Goal: Find specific page/section: Locate a particular part of the current website

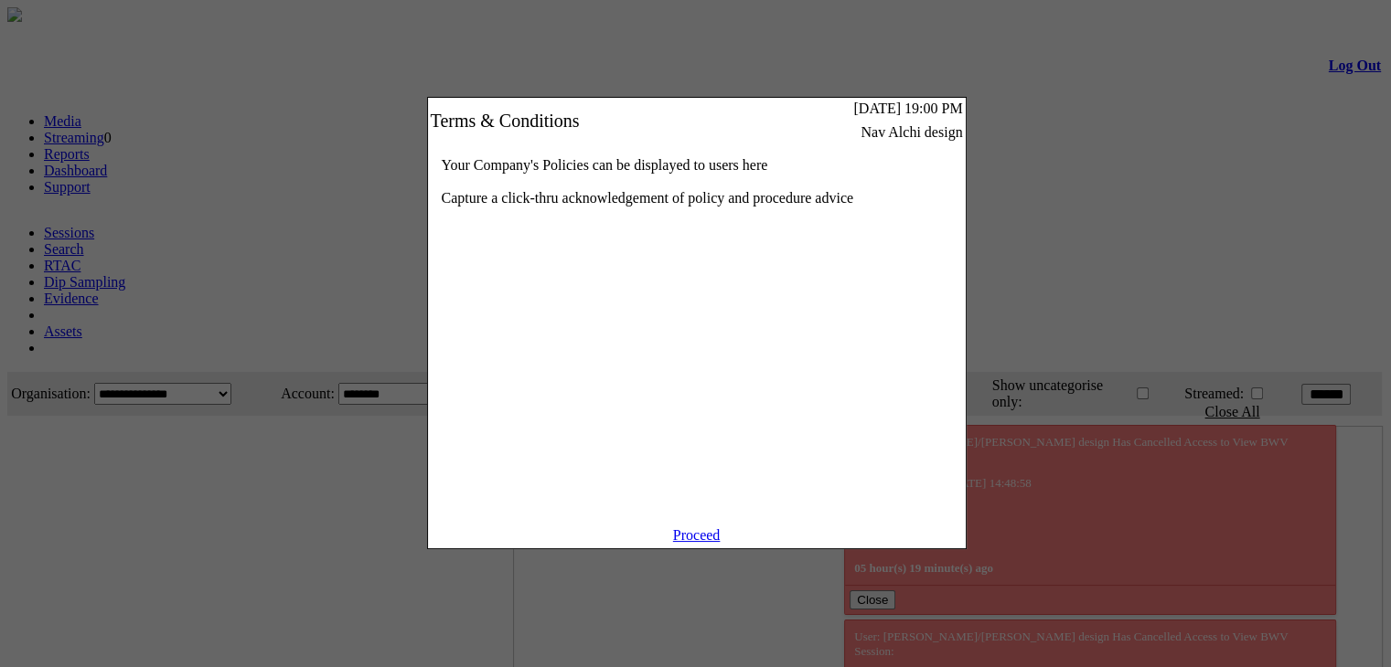
click at [710, 543] on link "Proceed" at bounding box center [697, 536] width 48 height 16
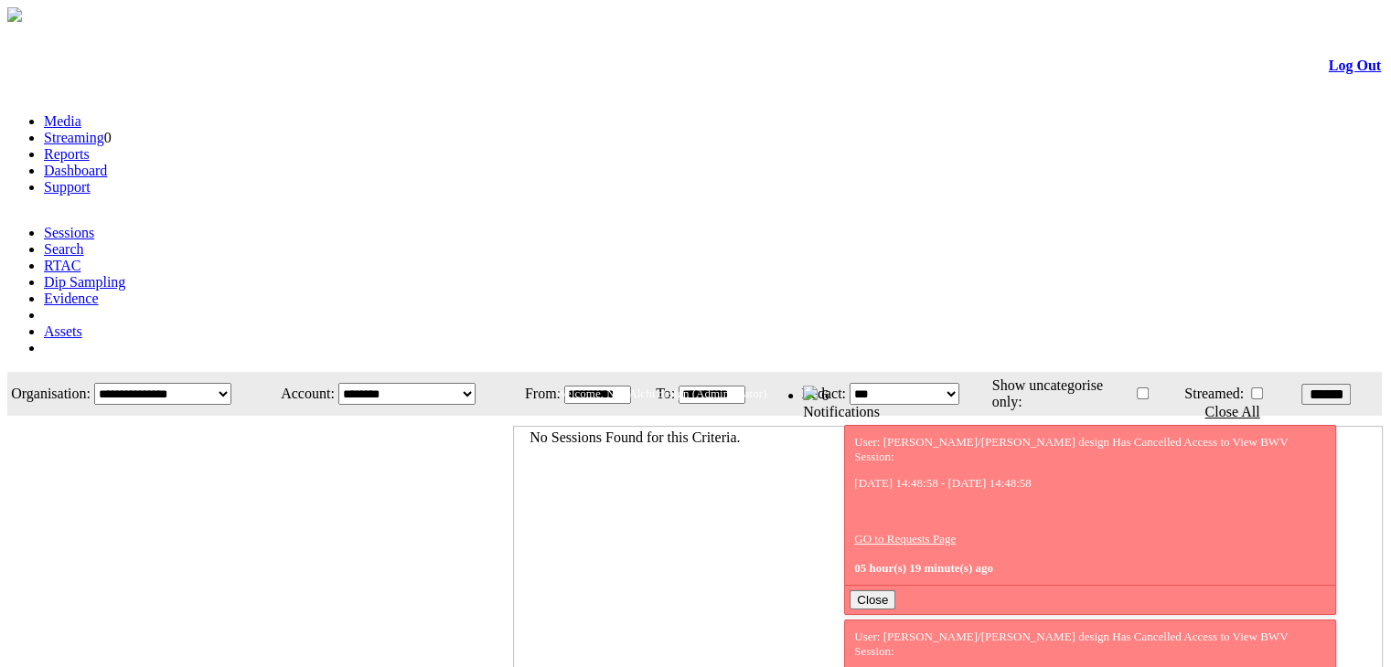
click at [99, 291] on link "Evidence" at bounding box center [71, 299] width 55 height 16
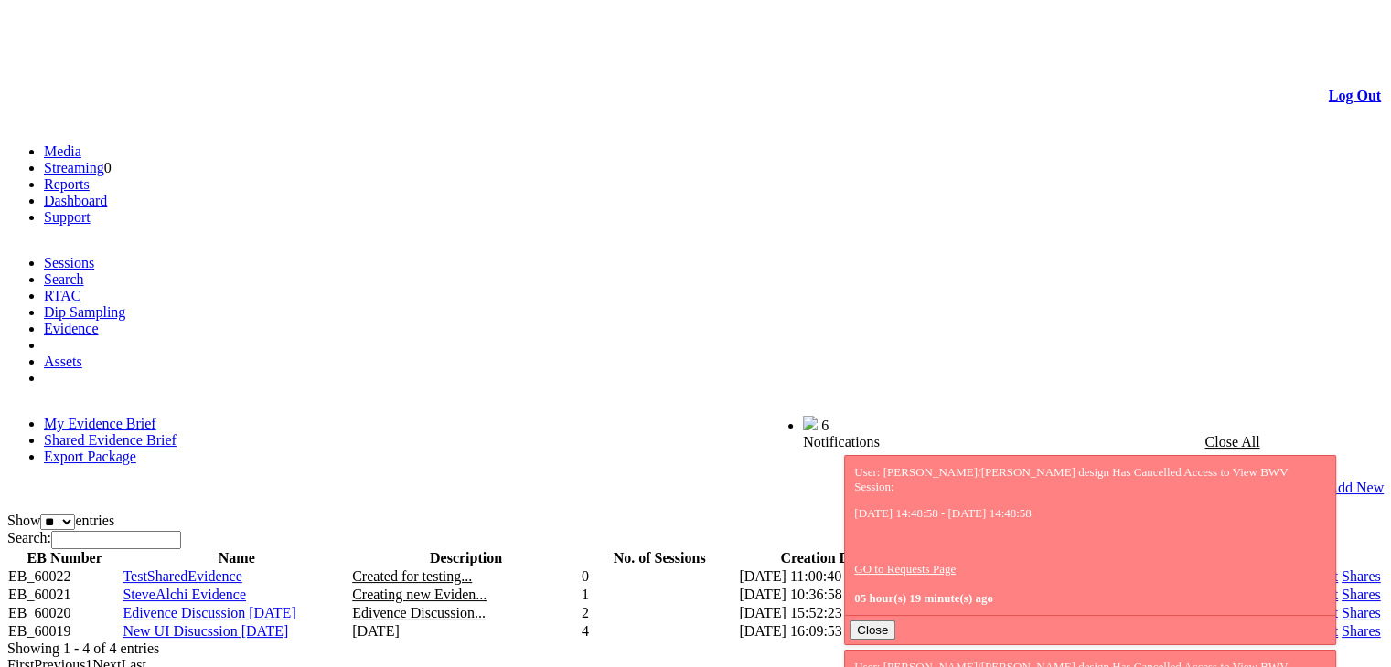
click at [176, 432] on link "Shared Evidence Brief" at bounding box center [110, 440] width 133 height 16
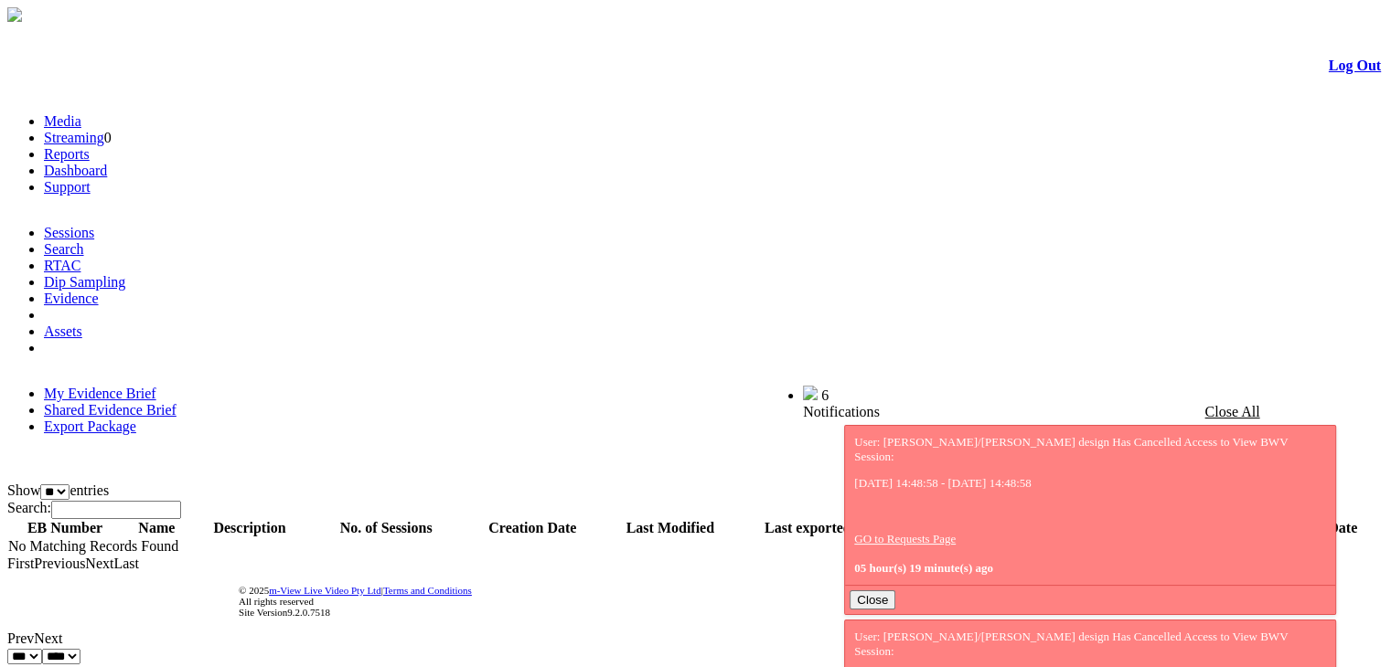
click at [1340, 73] on link "Log Out" at bounding box center [1355, 66] width 52 height 16
